Goal: Transaction & Acquisition: Purchase product/service

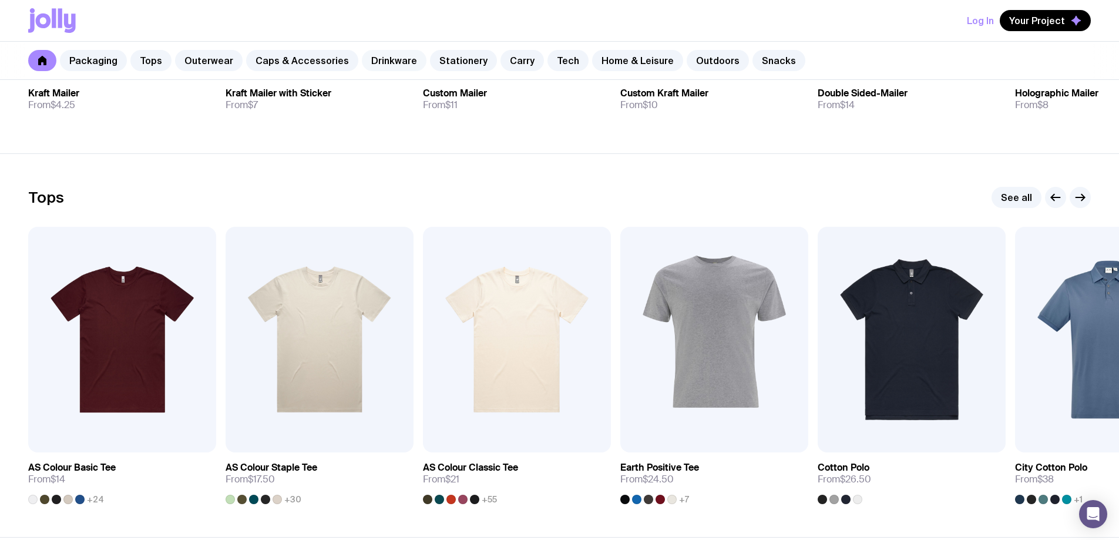
click at [393, 59] on link "Drinkware" at bounding box center [394, 60] width 65 height 21
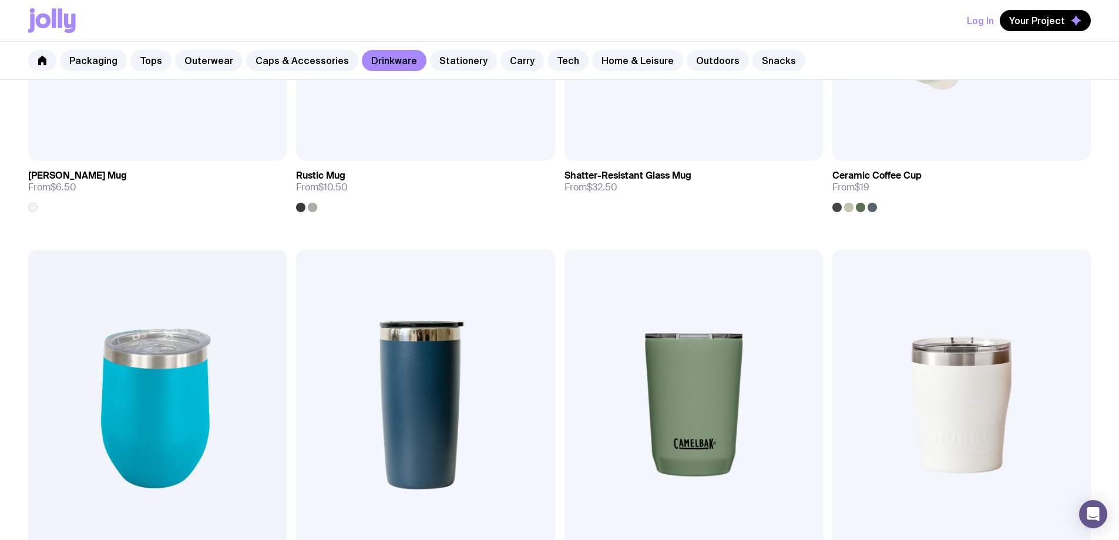
scroll to position [235, 0]
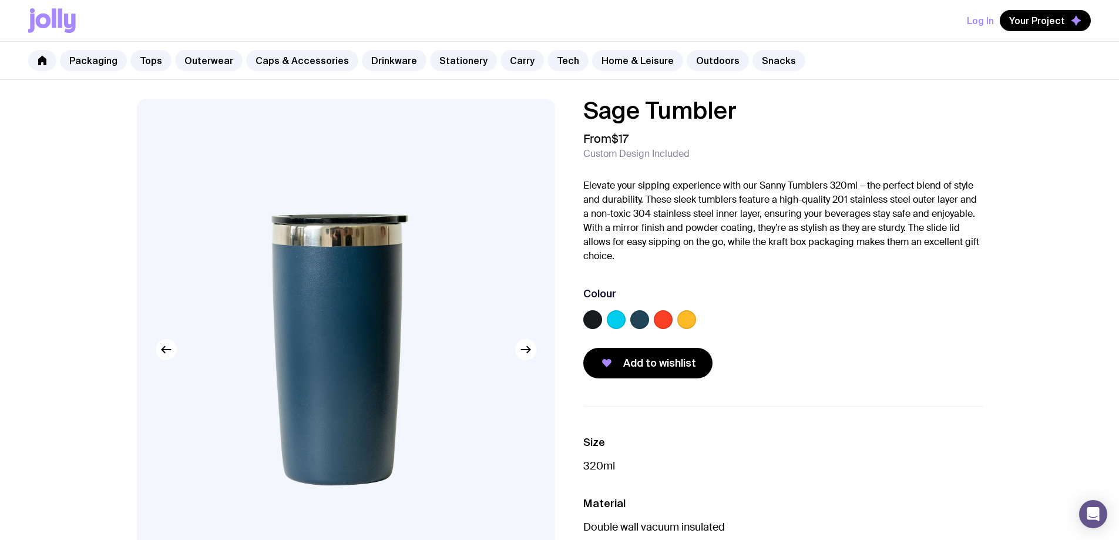
click at [673, 323] on div at bounding box center [783, 322] width 400 height 24
click at [686, 319] on label at bounding box center [686, 319] width 19 height 19
click at [0, 0] on input "radio" at bounding box center [0, 0] width 0 height 0
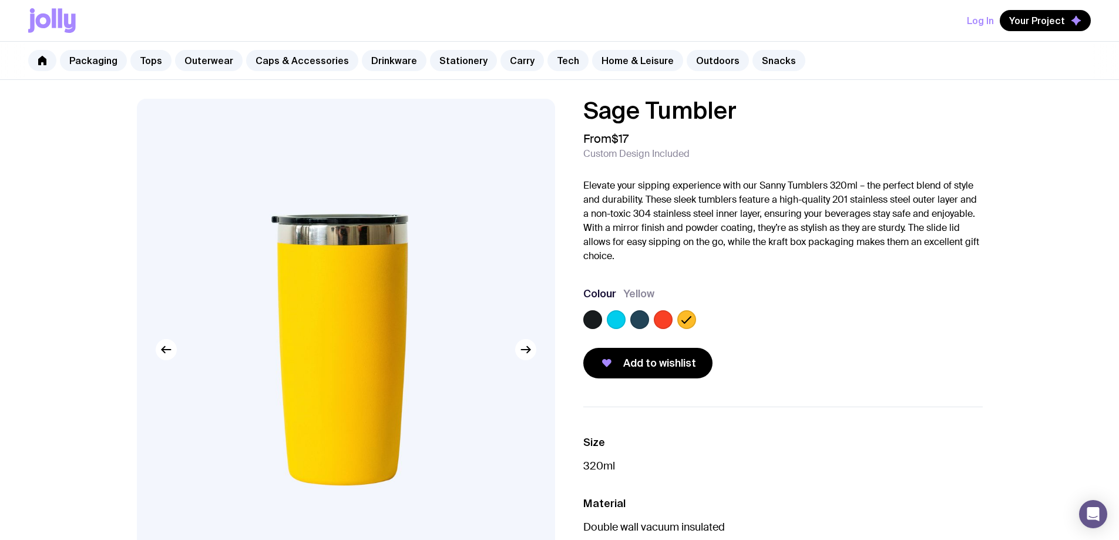
drag, startPoint x: 658, startPoint y: 319, endPoint x: 637, endPoint y: 320, distance: 21.2
click at [654, 320] on label at bounding box center [663, 319] width 19 height 19
click at [0, 0] on input "radio" at bounding box center [0, 0] width 0 height 0
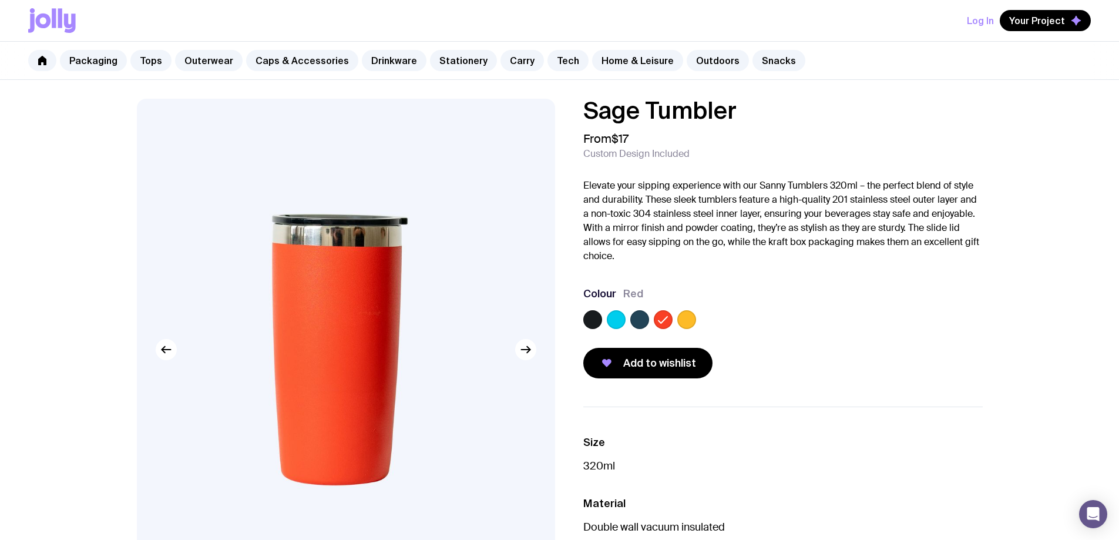
click at [637, 320] on label at bounding box center [639, 319] width 19 height 19
click at [0, 0] on input "radio" at bounding box center [0, 0] width 0 height 0
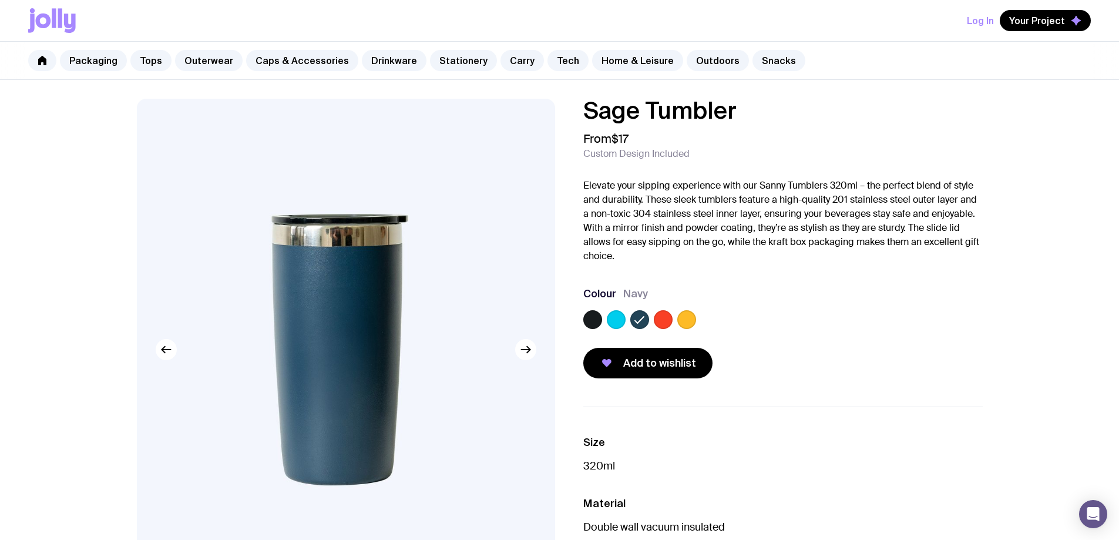
click at [680, 318] on label at bounding box center [686, 319] width 19 height 19
click at [0, 0] on input "radio" at bounding box center [0, 0] width 0 height 0
